Goal: Task Accomplishment & Management: Use online tool/utility

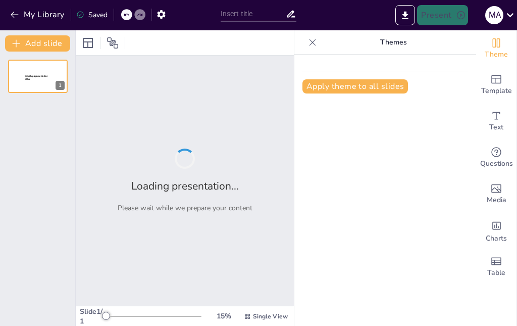
type input "La Migracion"
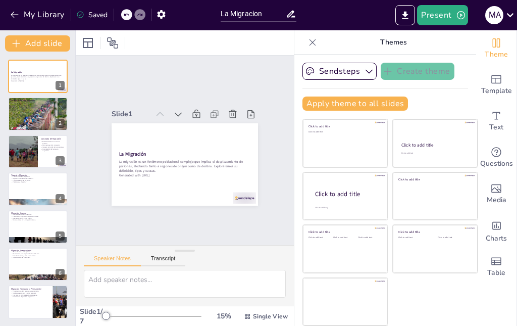
scroll to position [0, 8]
click at [197, 112] on icon at bounding box center [204, 119] width 14 height 14
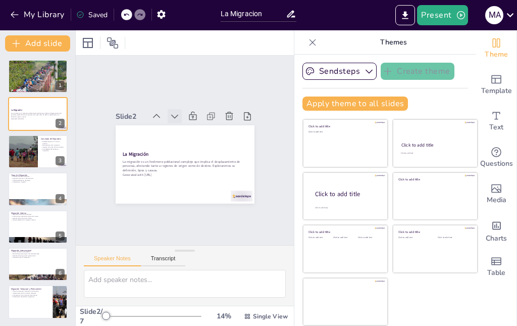
click at [182, 108] on icon at bounding box center [188, 114] width 13 height 13
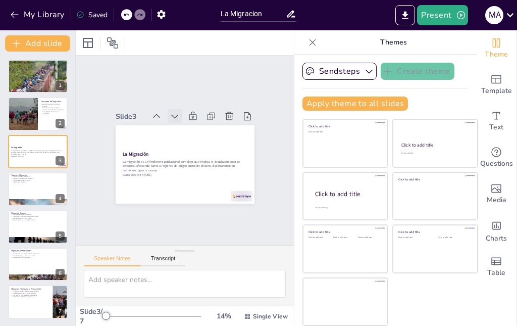
click at [202, 117] on icon at bounding box center [209, 124] width 14 height 14
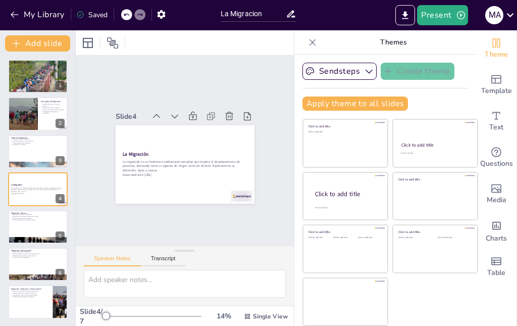
click at [214, 138] on icon at bounding box center [219, 143] width 11 height 11
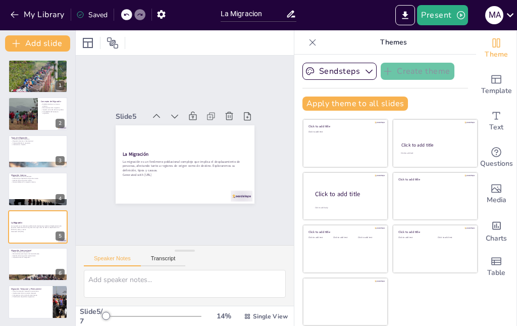
click at [193, 111] on icon at bounding box center [200, 118] width 14 height 14
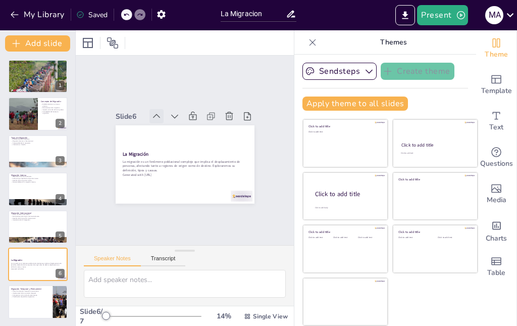
click at [170, 99] on icon at bounding box center [177, 106] width 14 height 14
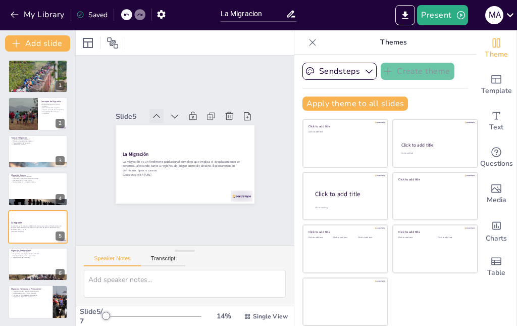
click at [206, 109] on icon at bounding box center [212, 115] width 12 height 12
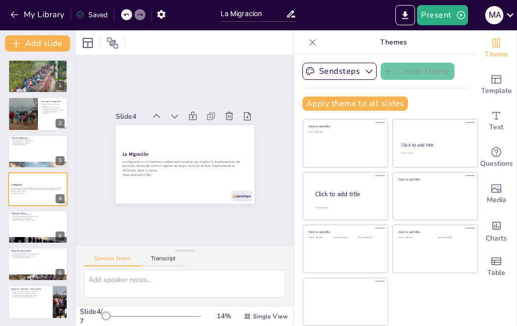
click at [158, 105] on icon at bounding box center [164, 111] width 12 height 12
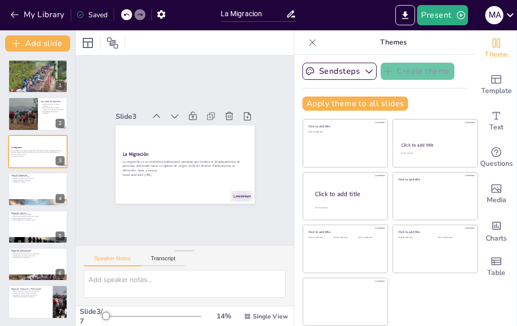
click at [210, 113] on icon at bounding box center [215, 118] width 11 height 11
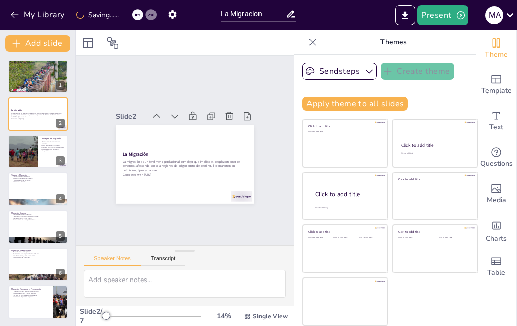
click at [166, 101] on icon at bounding box center [172, 107] width 13 height 13
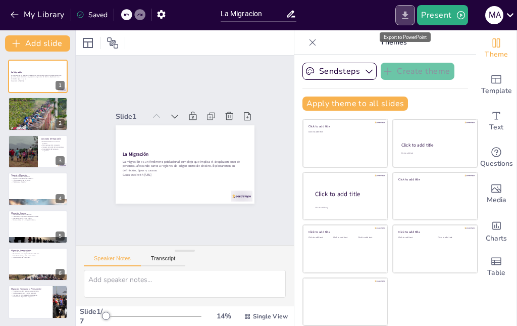
click at [404, 21] on button "Export to PowerPoint" at bounding box center [405, 15] width 20 height 20
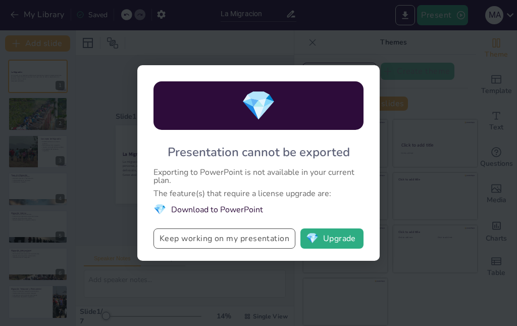
click at [238, 241] on button "Keep working on my presentation" at bounding box center [224, 238] width 142 height 20
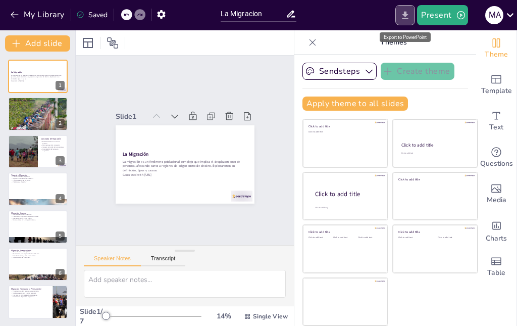
click at [409, 17] on icon "Export to PowerPoint" at bounding box center [405, 15] width 11 height 11
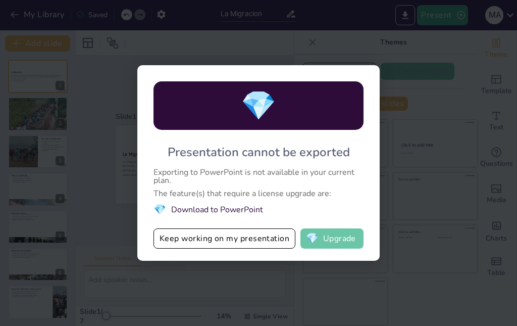
click at [333, 233] on button "💎 Upgrade" at bounding box center [331, 238] width 63 height 20
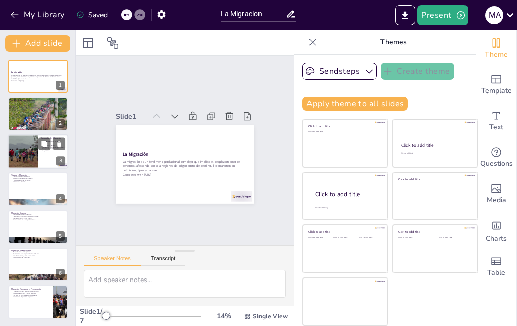
click at [24, 164] on div at bounding box center [22, 151] width 51 height 34
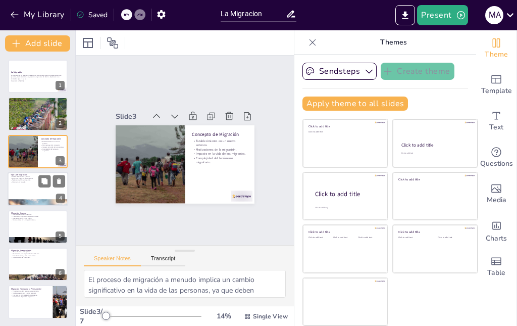
click at [28, 189] on div at bounding box center [38, 189] width 61 height 34
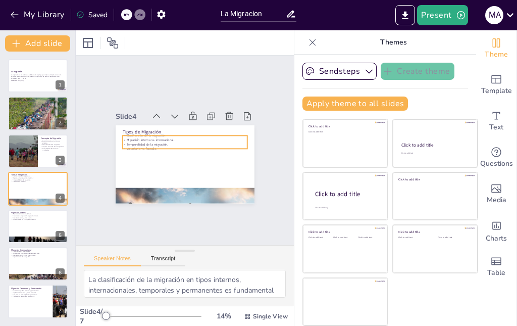
scroll to position [15, 0]
click at [141, 112] on div "Tipos de Migración Clasificación de la migración. Migración interna vs. interna…" at bounding box center [192, 126] width 132 height 43
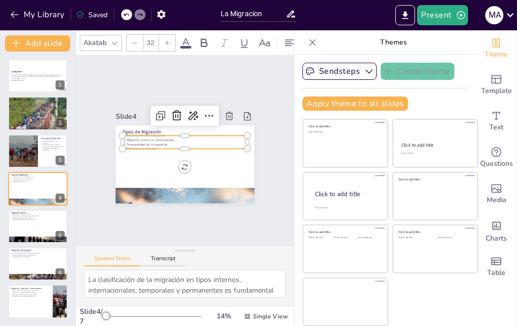
scroll to position [1, 0]
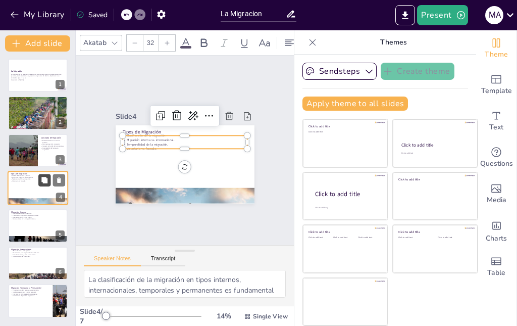
click at [42, 175] on button at bounding box center [44, 180] width 12 height 12
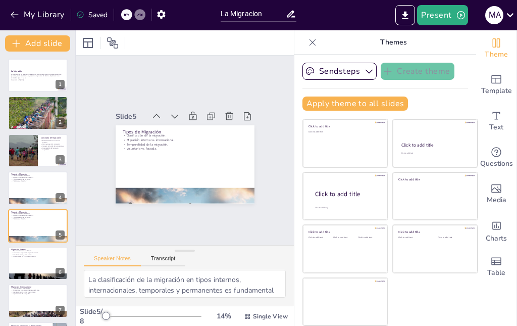
scroll to position [38, 0]
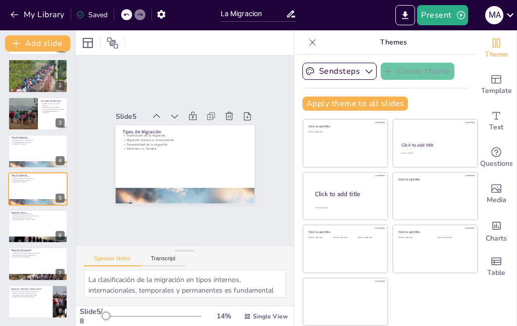
click at [21, 208] on div "La Migración La migración es un fenómeno poblacional complejo que implica el de…" at bounding box center [37, 170] width 75 height 296
click at [22, 226] on div at bounding box center [38, 226] width 61 height 34
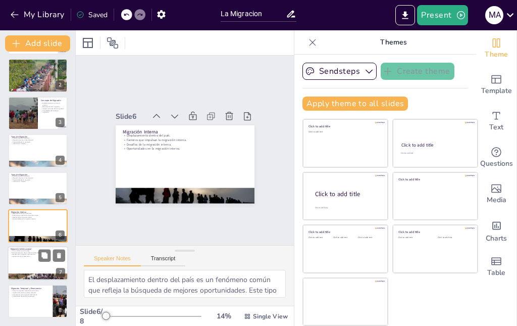
click at [27, 266] on div at bounding box center [38, 263] width 61 height 34
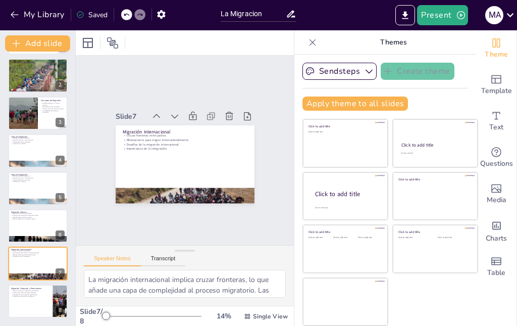
click at [37, 283] on div "La Migración La migración es un fenómeno poblacional complejo que implica el de…" at bounding box center [37, 169] width 75 height 296
click at [31, 231] on div at bounding box center [38, 225] width 61 height 34
type textarea "El desplazamiento dentro del país es un fenómeno común que refleja la búsqueda …"
